Goal: Task Accomplishment & Management: Complete application form

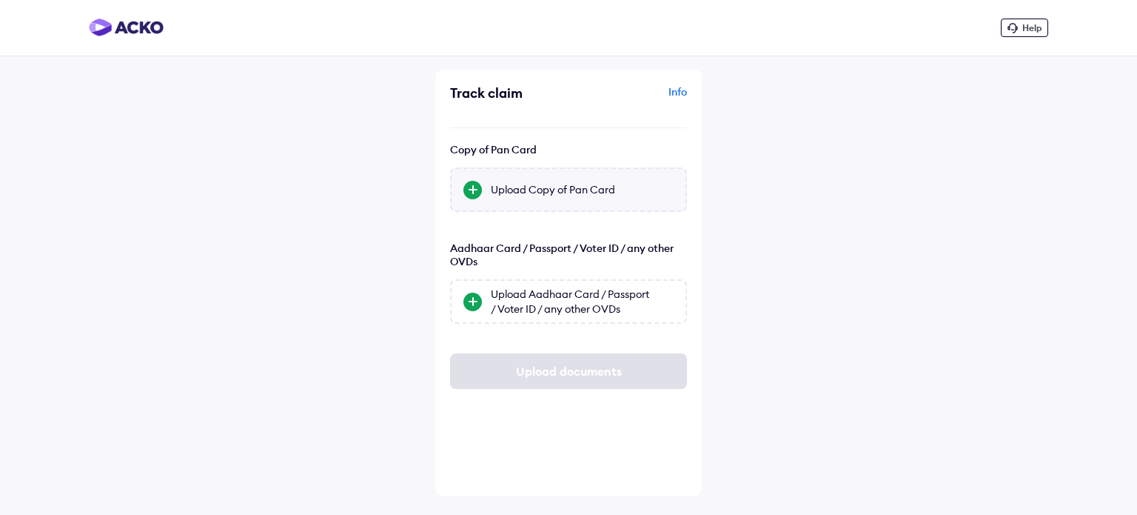
click at [506, 189] on div "Upload Copy of Pan Card" at bounding box center [582, 189] width 183 height 15
click at [0, 0] on input "Upload Copy of Pan Card" at bounding box center [0, 0] width 0 height 0
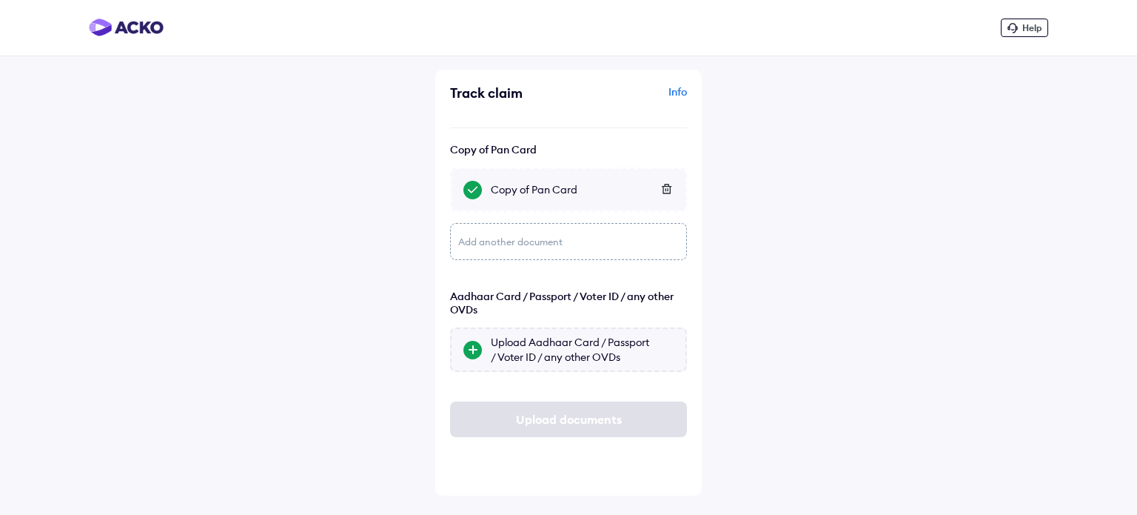
click at [538, 354] on div "Upload Aadhaar Card / Passport / Voter ID / any other OVDs" at bounding box center [582, 350] width 183 height 30
click at [0, 0] on input "Upload Aadhaar Card / Passport / Voter ID / any other OVDs" at bounding box center [0, 0] width 0 height 0
click at [518, 339] on div "Upload Aadhaar Card / Passport / Voter ID / any other OVDs" at bounding box center [582, 350] width 183 height 30
click at [0, 0] on input "Upload Aadhaar Card / Passport / Voter ID / any other OVDs" at bounding box center [0, 0] width 0 height 0
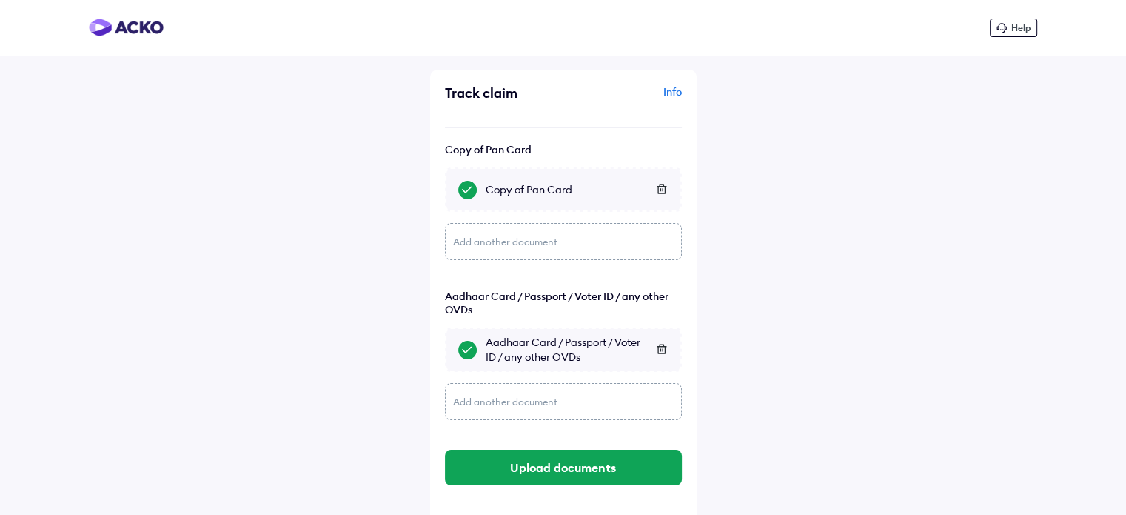
click at [515, 408] on div "Add another document" at bounding box center [563, 401] width 237 height 37
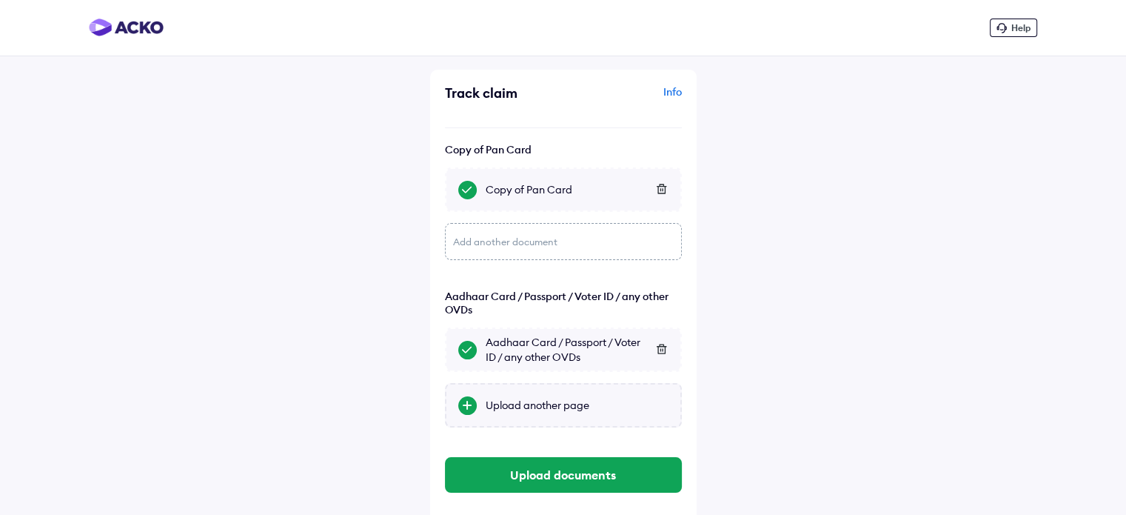
click at [516, 408] on div "Upload another page" at bounding box center [577, 405] width 183 height 15
click at [0, 0] on input "Upload another page" at bounding box center [0, 0] width 0 height 0
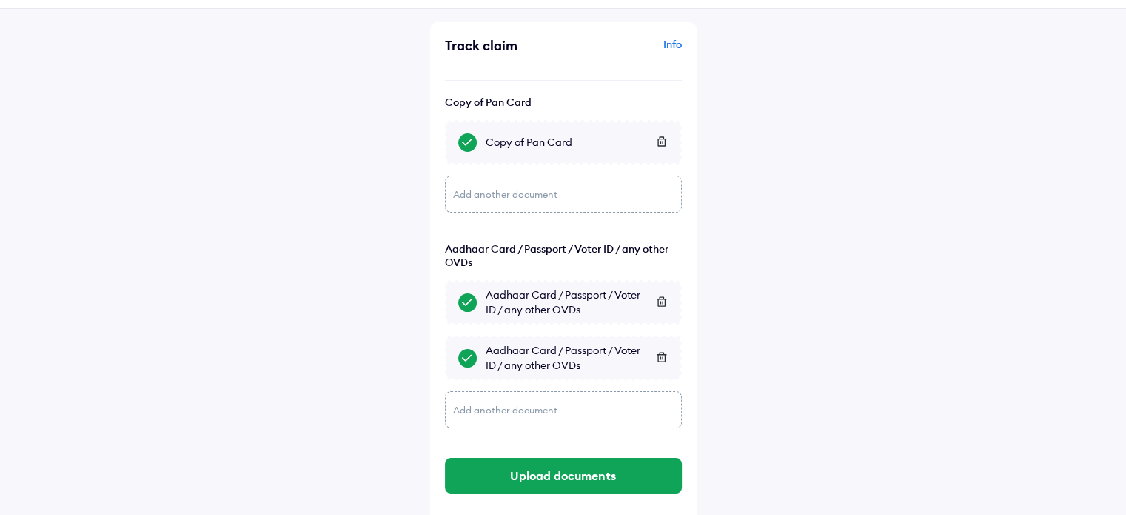
scroll to position [71, 0]
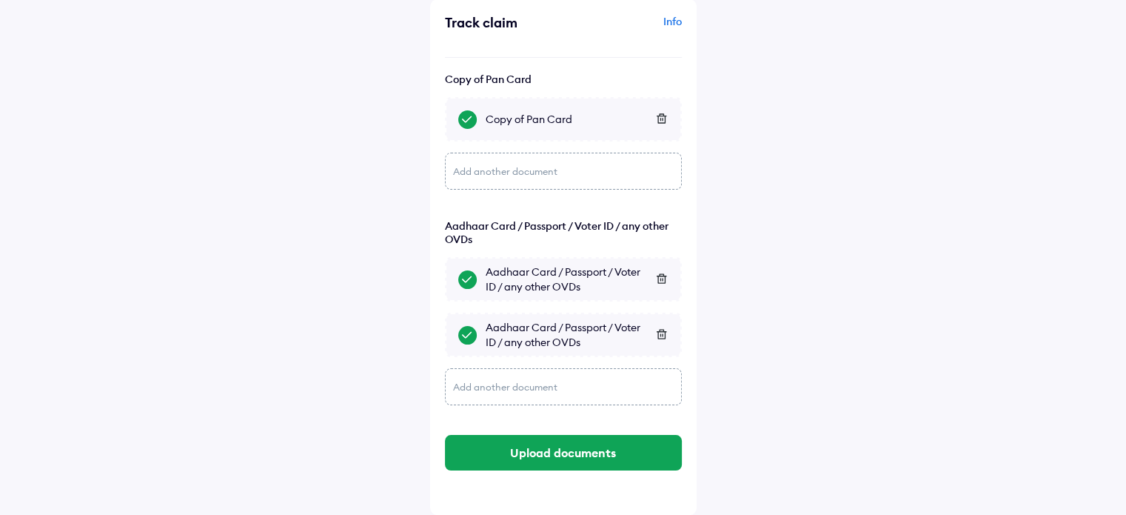
click at [656, 331] on icon at bounding box center [661, 334] width 11 height 10
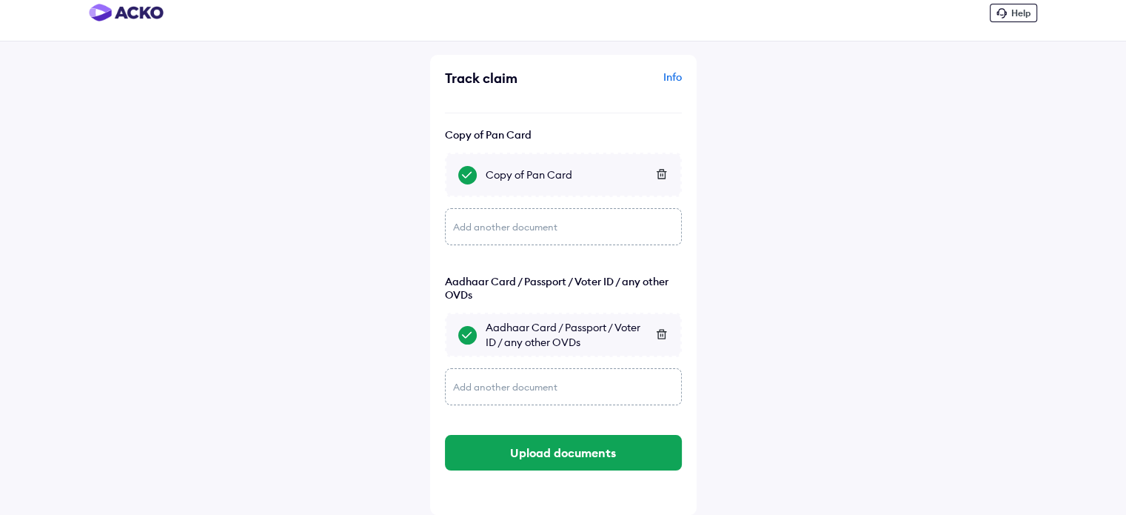
scroll to position [15, 0]
click at [656, 332] on icon at bounding box center [661, 334] width 11 height 10
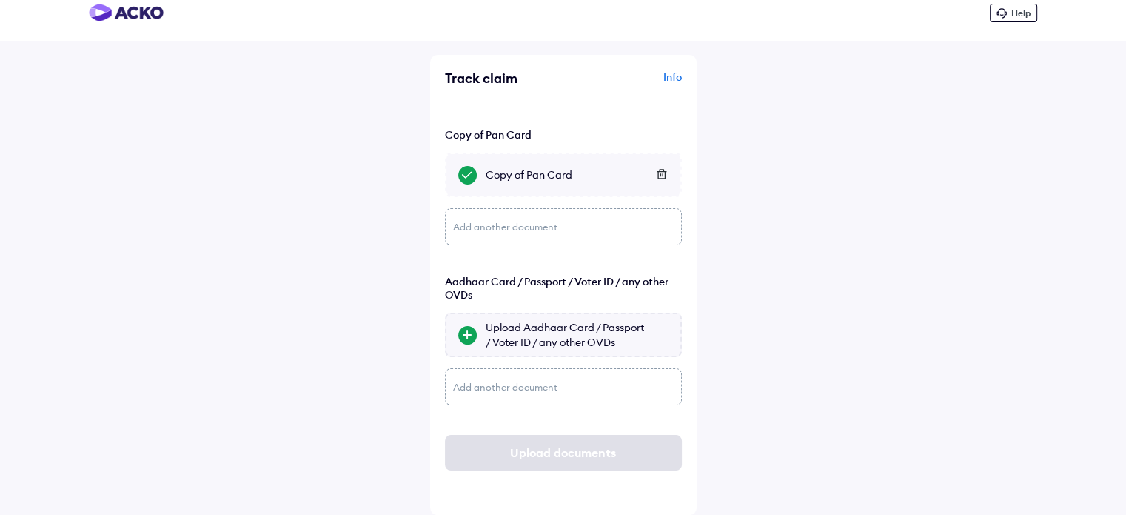
click at [582, 341] on div "Upload Aadhaar Card / Passport / Voter ID / any other OVDs" at bounding box center [577, 335] width 183 height 30
click at [0, 0] on input "Upload Aadhaar Card / Passport / Voter ID / any other OVDs" at bounding box center [0, 0] width 0 height 0
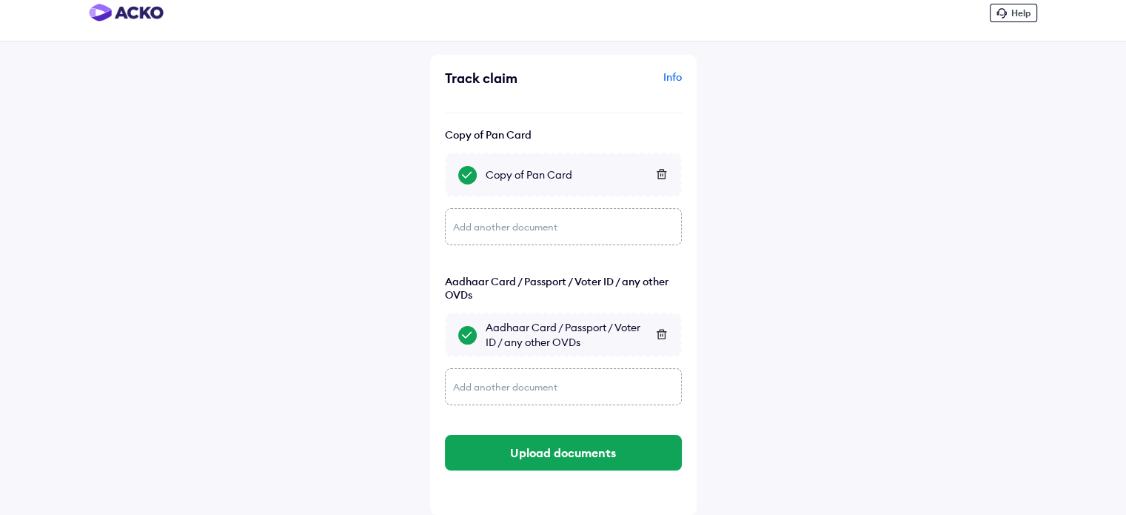
click at [503, 381] on div "Add another document" at bounding box center [563, 386] width 237 height 37
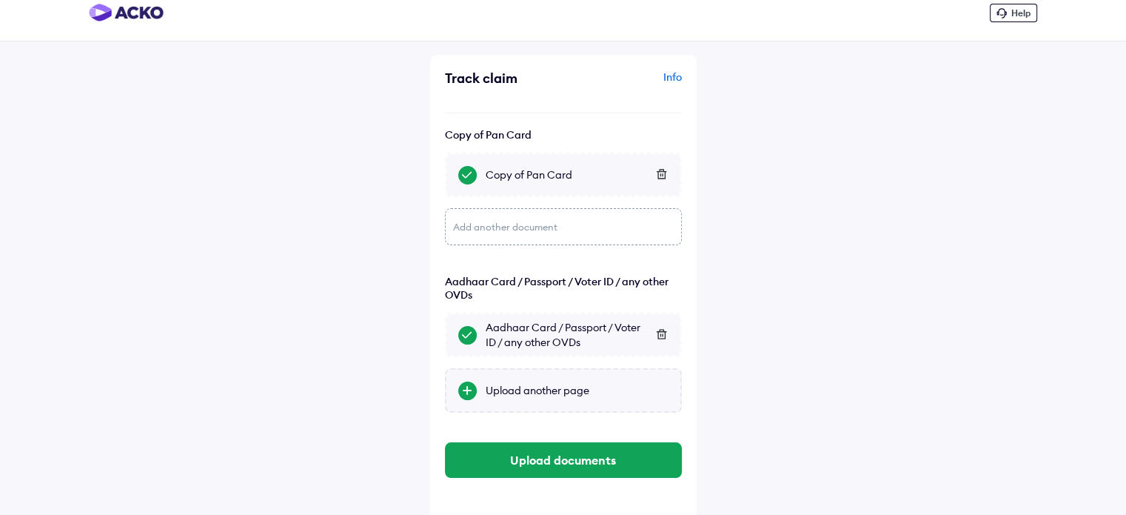
click at [506, 385] on div "Upload another page" at bounding box center [577, 390] width 183 height 15
click at [0, 0] on input "Upload another page" at bounding box center [0, 0] width 0 height 0
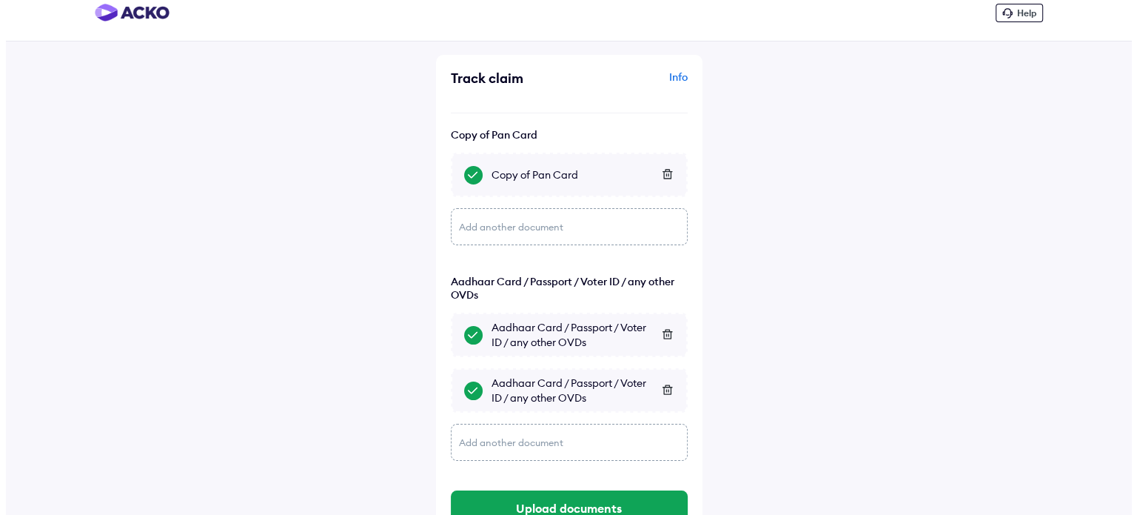
scroll to position [71, 0]
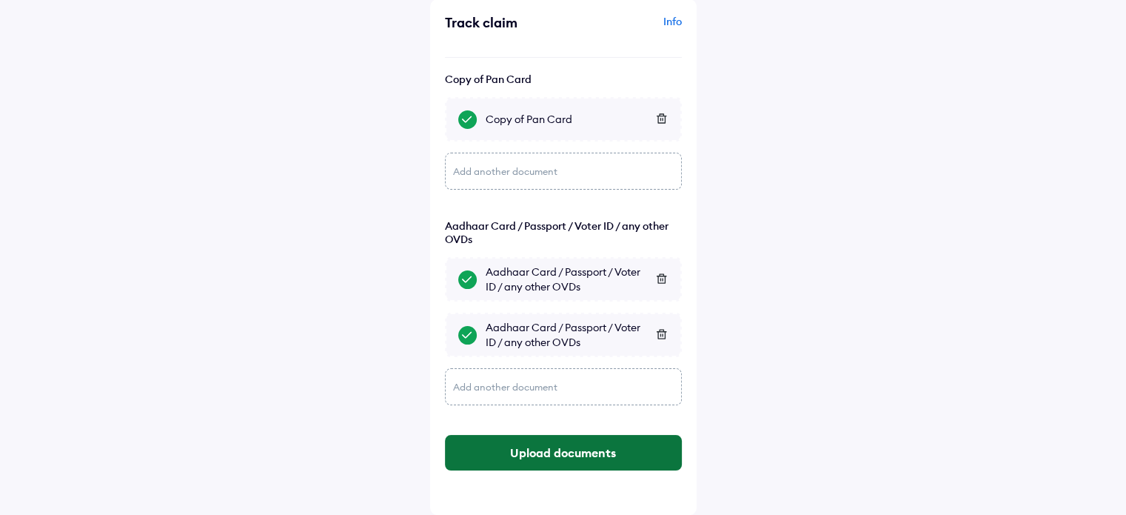
click at [583, 455] on button "Upload documents" at bounding box center [563, 453] width 237 height 36
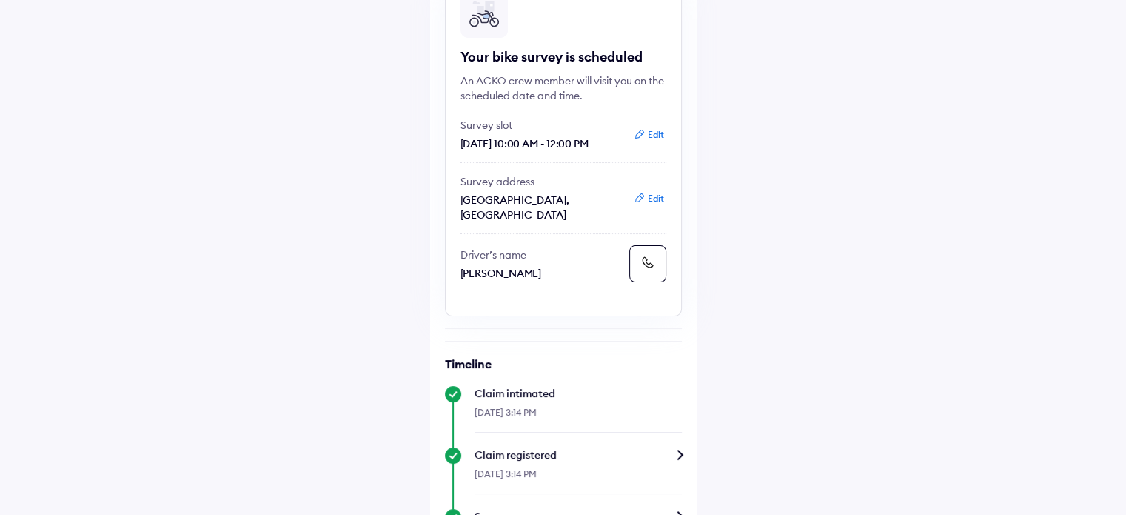
scroll to position [74, 0]
